Goal: Information Seeking & Learning: Learn about a topic

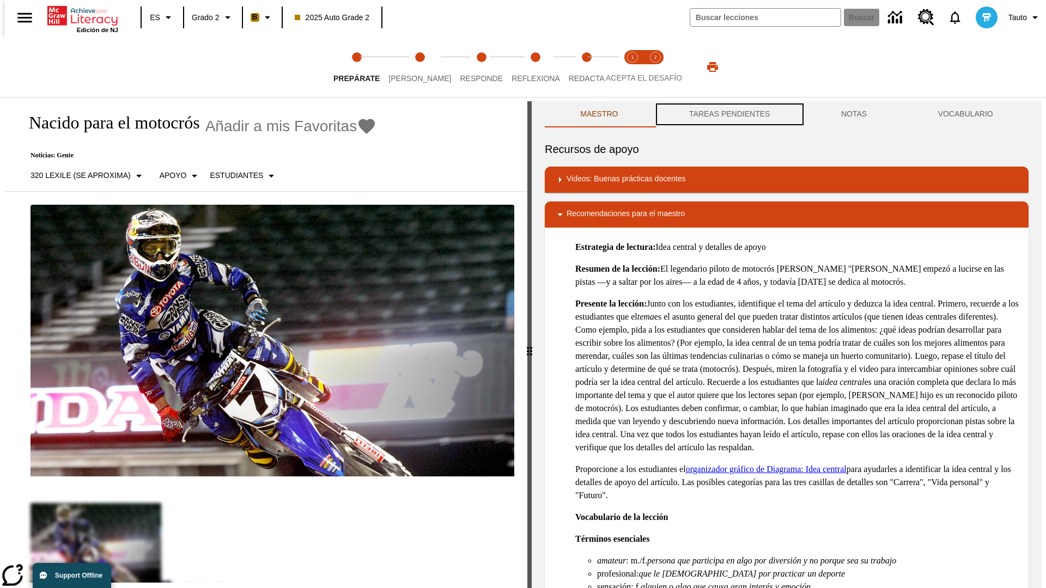
click at [728, 114] on button "TAREAS PENDIENTES" at bounding box center [730, 114] width 152 height 26
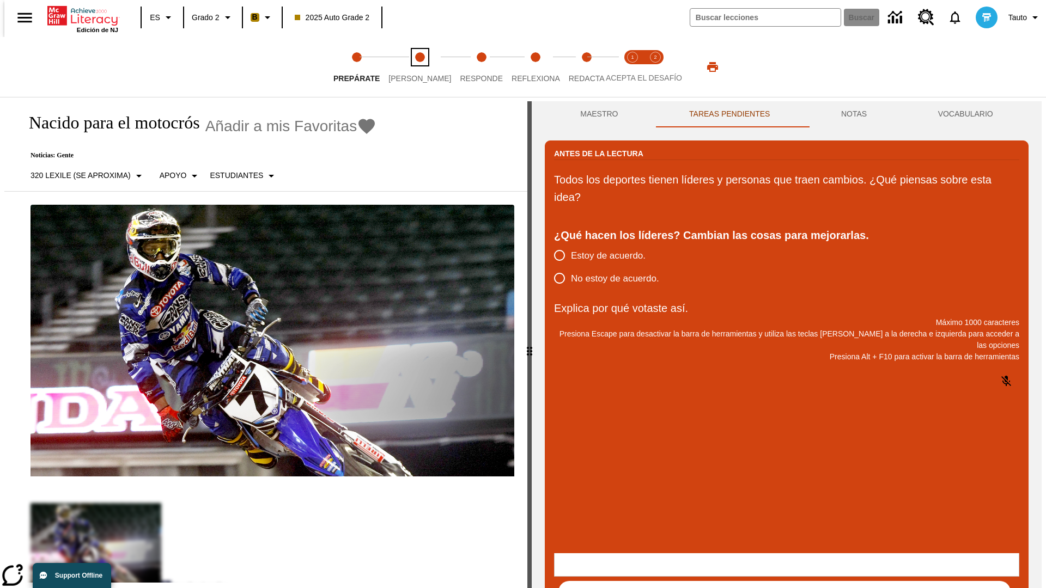
click at [411, 67] on span "Lee" at bounding box center [419, 74] width 63 height 20
